Goal: Find specific page/section: Find specific page/section

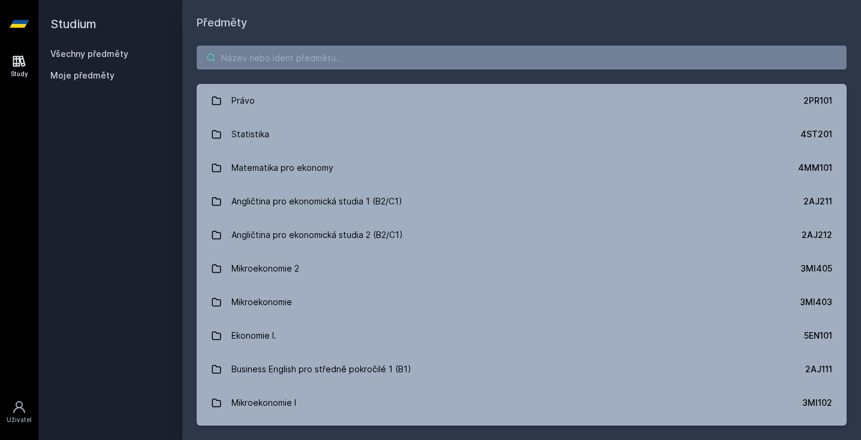
click at [449, 56] on input "search" at bounding box center [522, 58] width 650 height 24
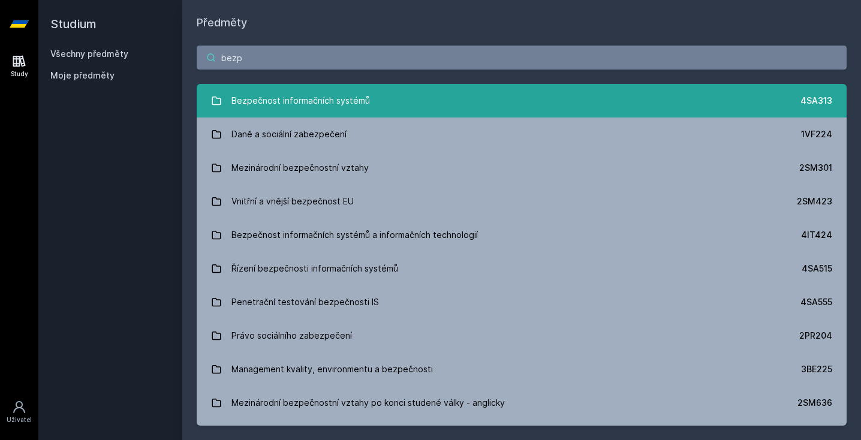
type input "bezp"
click at [258, 101] on div "Bezpečnost informačních systémů" at bounding box center [301, 101] width 139 height 24
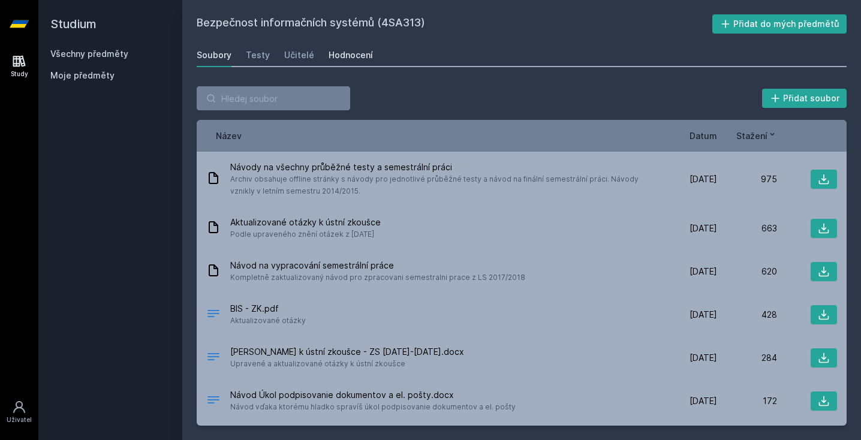
click at [344, 50] on div "Hodnocení" at bounding box center [351, 55] width 44 height 12
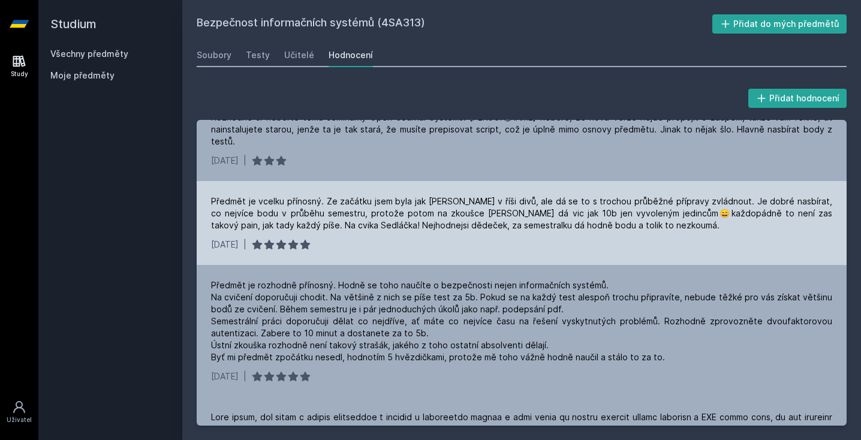
scroll to position [627, 0]
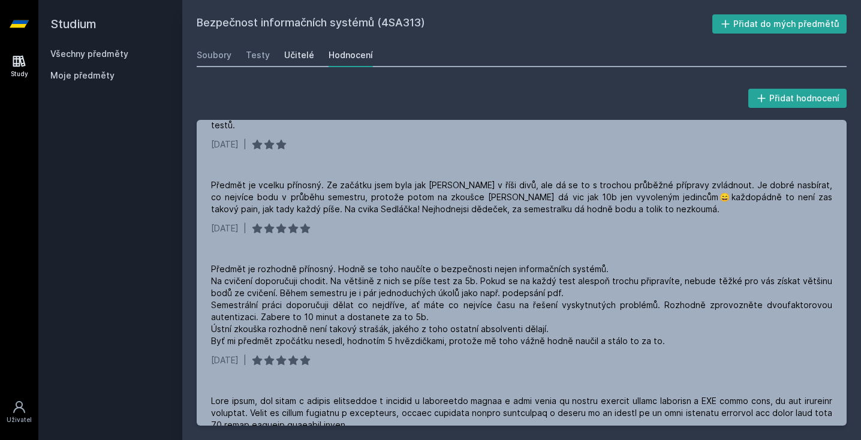
click at [303, 54] on div "Učitelé" at bounding box center [299, 55] width 30 height 12
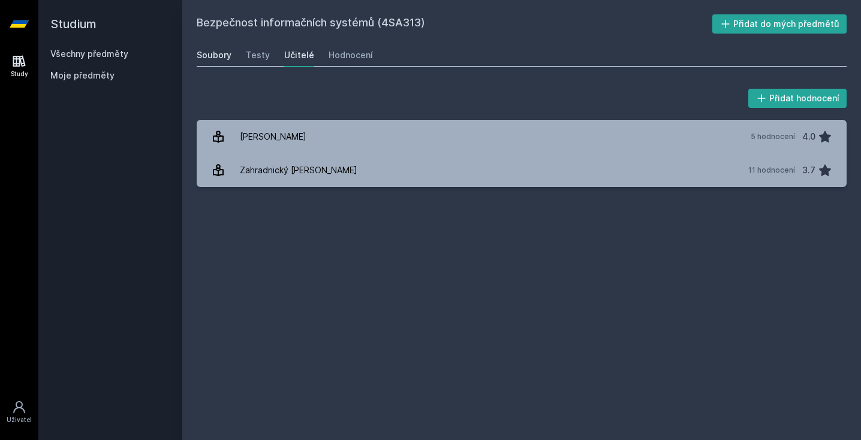
click at [219, 50] on div "Soubory" at bounding box center [214, 55] width 35 height 12
